Goal: Task Accomplishment & Management: Use online tool/utility

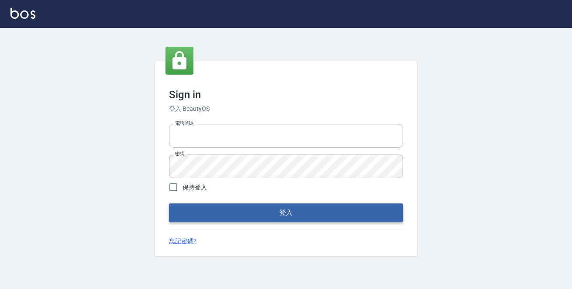
type input "0229470385"
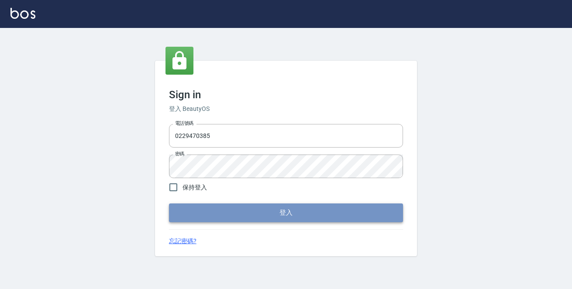
click at [339, 214] on button "登入" at bounding box center [286, 212] width 234 height 18
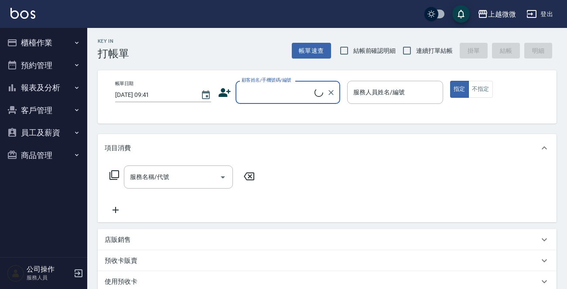
click at [35, 44] on button "櫃檯作業" at bounding box center [43, 42] width 80 height 23
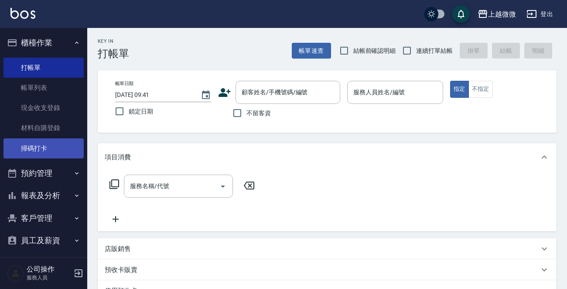
click at [52, 143] on link "掃碼打卡" at bounding box center [43, 148] width 80 height 20
